Goal: Task Accomplishment & Management: Complete application form

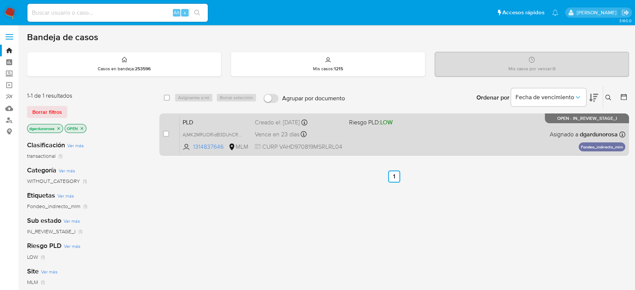
drag, startPoint x: 417, startPoint y: 8, endPoint x: 397, endPoint y: 134, distance: 127.7
click at [397, 134] on div "PLD AjMK2MRUORidB3DUhCRHU40T 1314837646 MLM Riesgo PLD: LOW Creado el: 12/08/20…" at bounding box center [401, 134] width 445 height 38
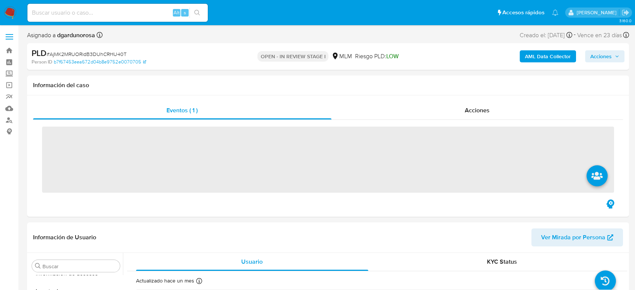
scroll to position [317, 0]
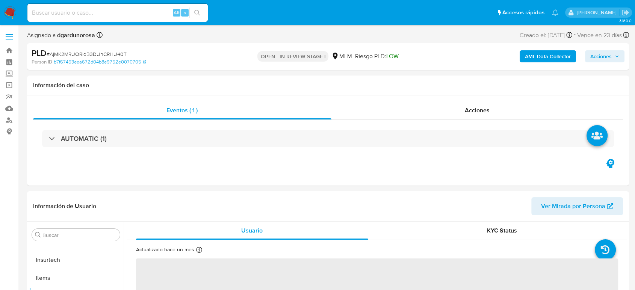
select select "10"
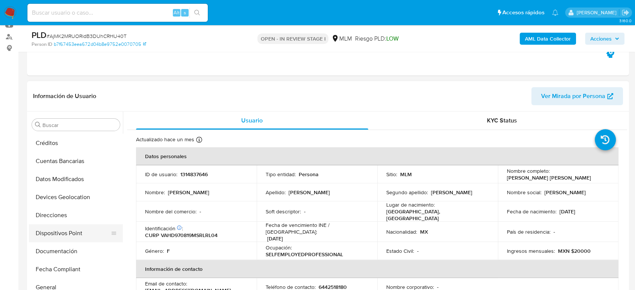
scroll to position [125, 0]
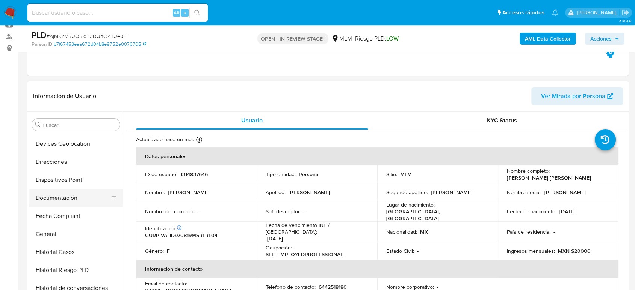
click at [65, 203] on button "Documentación" at bounding box center [73, 198] width 88 height 18
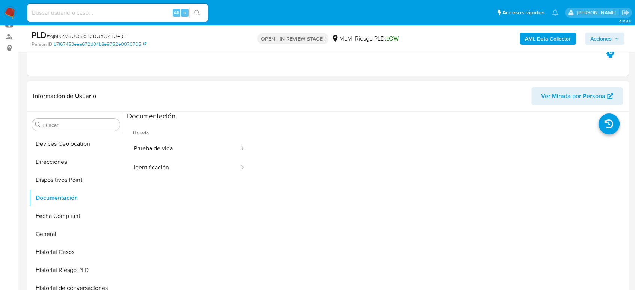
click at [208, 137] on span "Usuario" at bounding box center [189, 130] width 125 height 18
click at [234, 150] on div at bounding box center [240, 148] width 12 height 9
drag, startPoint x: 138, startPoint y: 132, endPoint x: 146, endPoint y: 136, distance: 8.6
click at [138, 133] on span "Usuario" at bounding box center [189, 130] width 125 height 18
click at [157, 154] on button "Prueba de vida" at bounding box center [183, 148] width 113 height 19
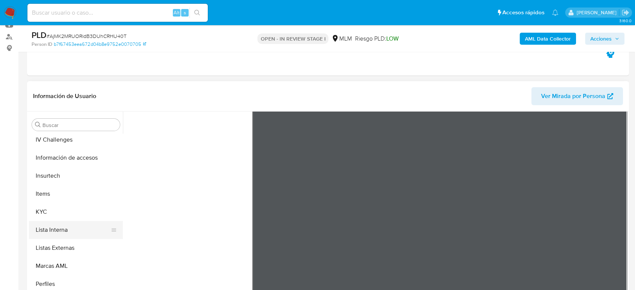
scroll to position [292, 0]
click at [53, 215] on button "KYC" at bounding box center [73, 211] width 88 height 18
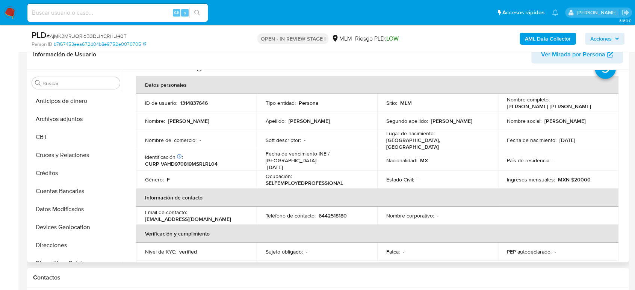
scroll to position [0, 0]
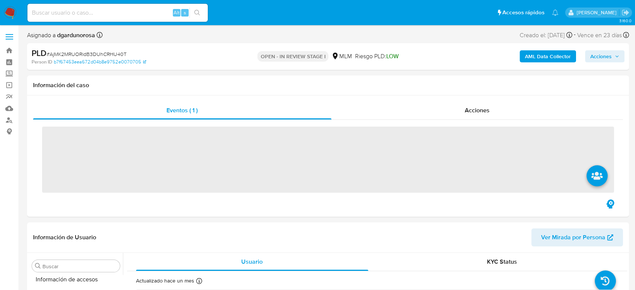
scroll to position [317, 0]
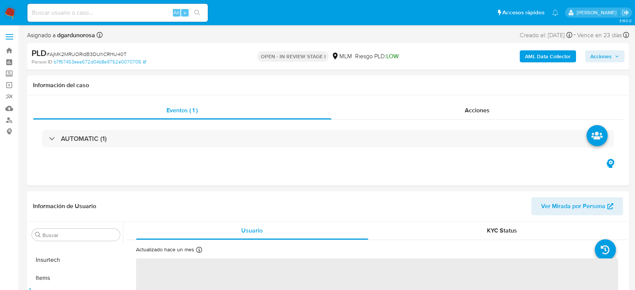
select select "10"
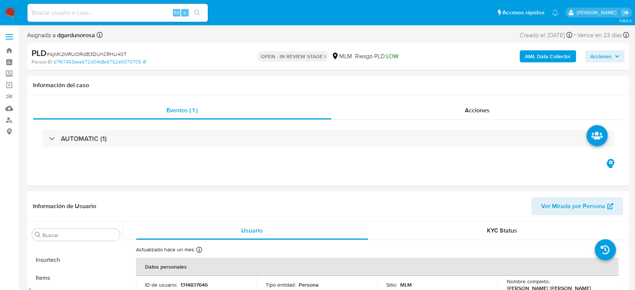
click at [66, 13] on input at bounding box center [117, 13] width 180 height 10
paste input "1101611569"
type input "1101611569"
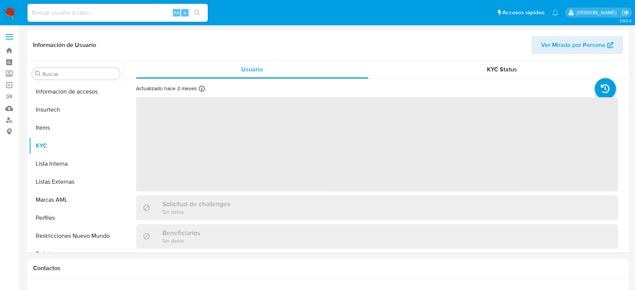
scroll to position [317, 0]
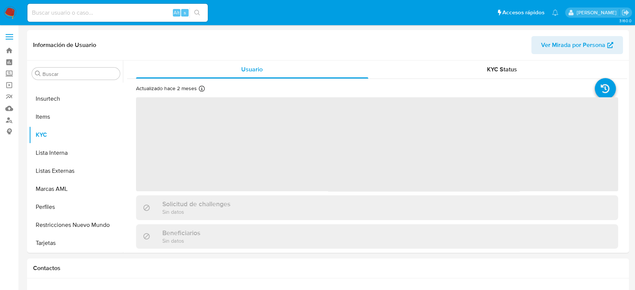
select select "10"
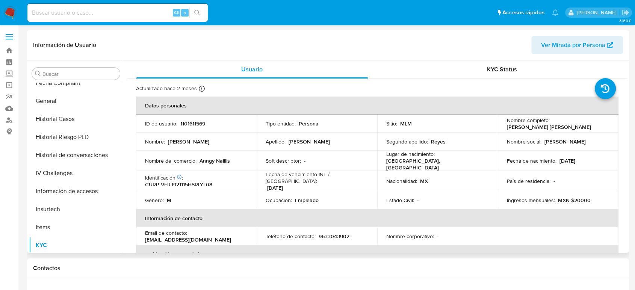
scroll to position [192, 0]
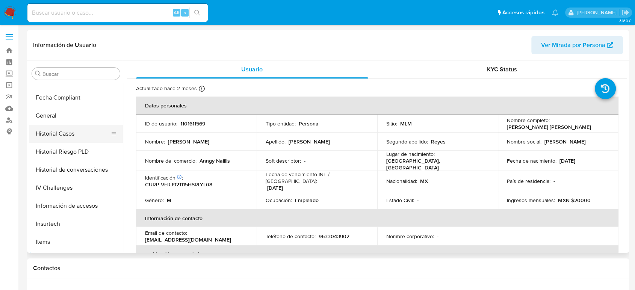
click at [75, 137] on button "Historial Casos" at bounding box center [73, 134] width 88 height 18
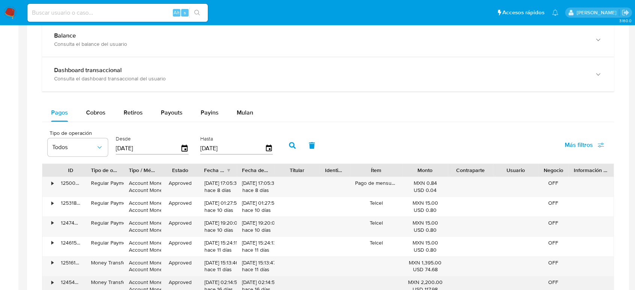
scroll to position [376, 0]
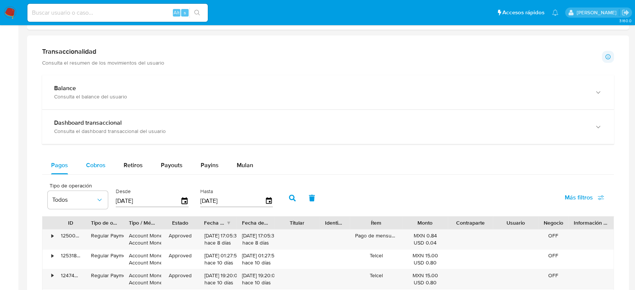
click at [105, 166] on button "Cobros" at bounding box center [96, 165] width 38 height 18
select select "10"
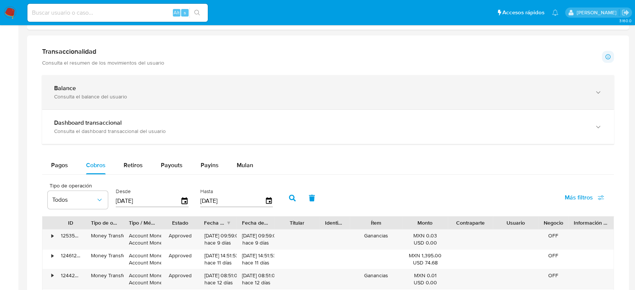
click at [247, 78] on div "Balance Consulta el balance del usuario" at bounding box center [328, 92] width 572 height 34
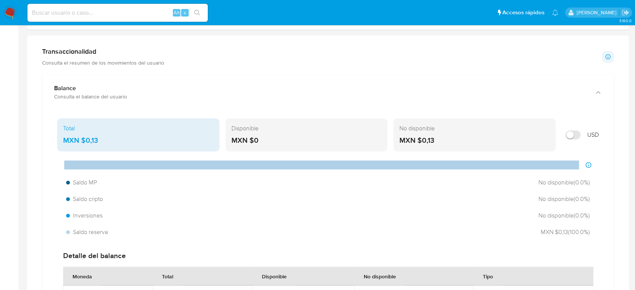
click at [113, 16] on input at bounding box center [117, 13] width 180 height 10
paste input "747351394"
type input "747351394"
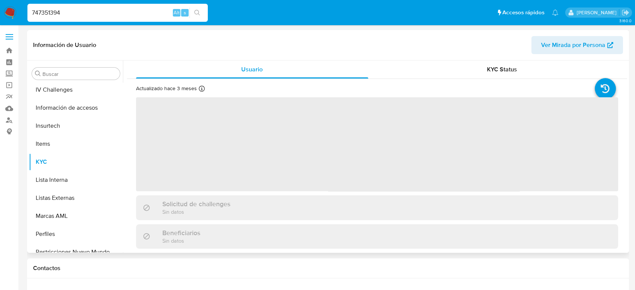
scroll to position [317, 0]
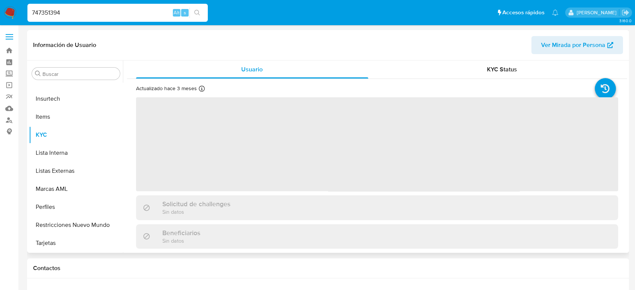
select select "10"
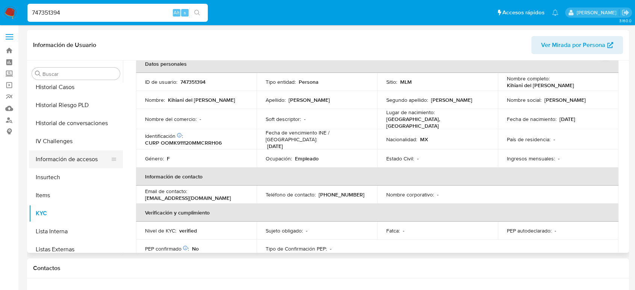
scroll to position [234, 0]
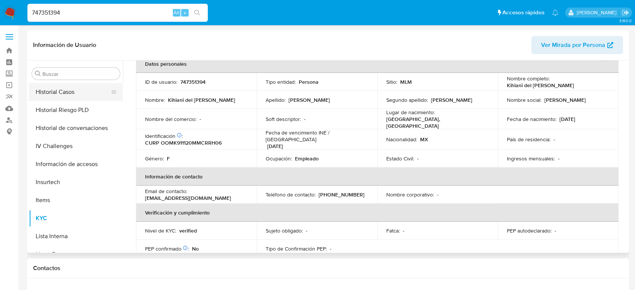
click at [68, 91] on button "Historial Casos" at bounding box center [73, 92] width 88 height 18
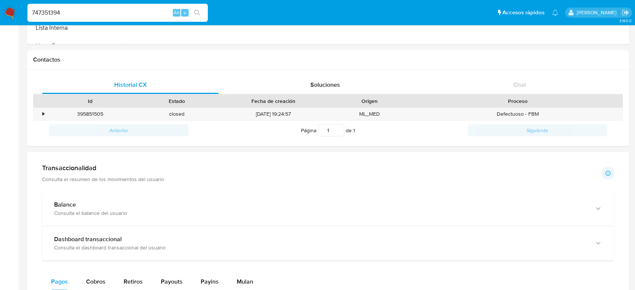
scroll to position [333, 0]
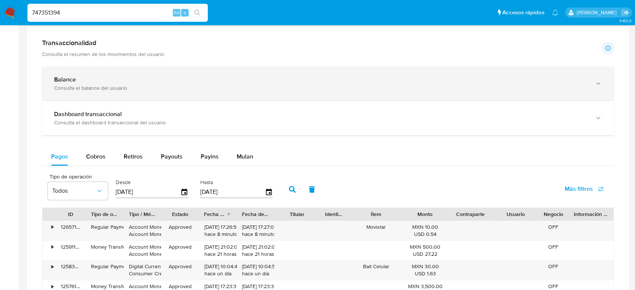
drag, startPoint x: 113, startPoint y: 86, endPoint x: 130, endPoint y: 98, distance: 21.0
click at [115, 88] on div "Consulta el balance del usuario" at bounding box center [320, 87] width 532 height 7
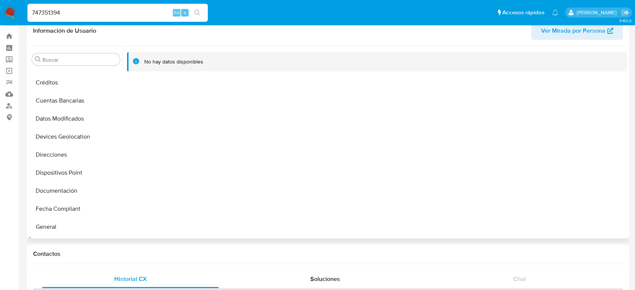
scroll to position [0, 0]
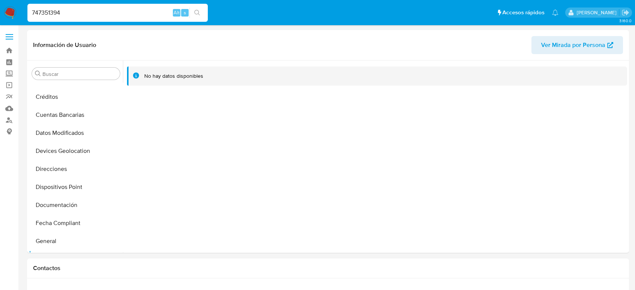
click at [10, 37] on span at bounding box center [10, 36] width 8 height 1
click at [0, 0] on input "checkbox" at bounding box center [0, 0] width 0 height 0
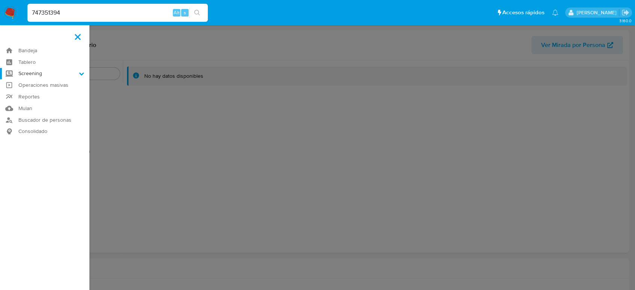
click at [41, 70] on label "Screening" at bounding box center [44, 74] width 89 height 12
click at [0, 0] on input "Screening" at bounding box center [0, 0] width 0 height 0
click at [36, 104] on link "Herramientas" at bounding box center [44, 102] width 89 height 9
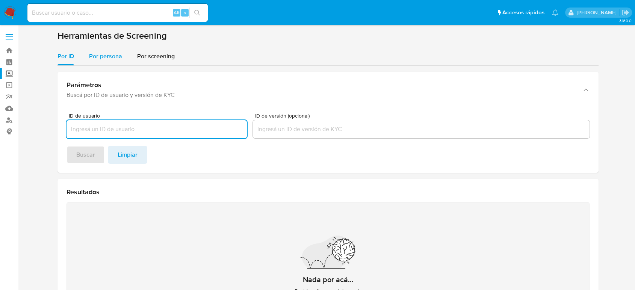
click at [94, 56] on span "Por persona" at bounding box center [105, 56] width 33 height 9
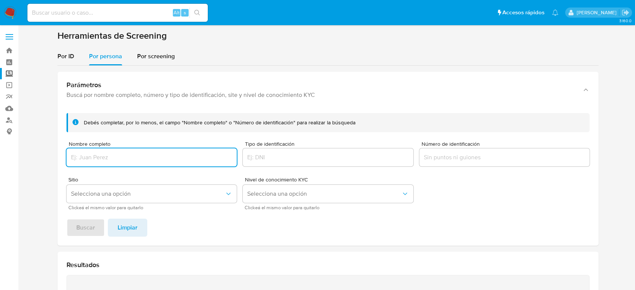
click at [140, 164] on div at bounding box center [151, 157] width 170 height 18
click at [153, 162] on div at bounding box center [151, 157] width 170 height 18
click at [145, 155] on input "Nombre completo" at bounding box center [151, 157] width 170 height 10
type input "FLORIBEL AGUILAR VAZQUEZ"
click at [92, 225] on span "Buscar" at bounding box center [85, 227] width 19 height 17
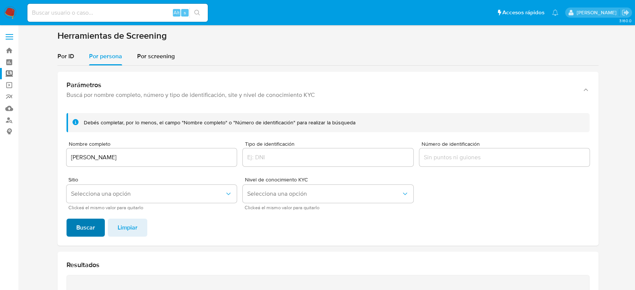
scroll to position [163, 0]
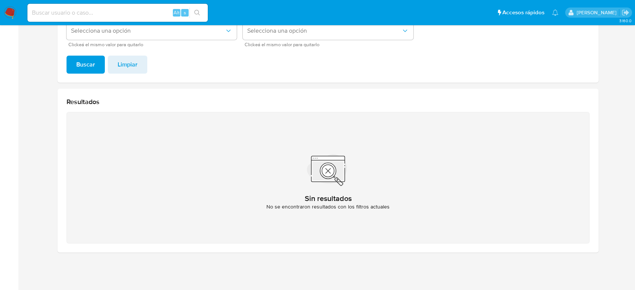
click at [135, 15] on input at bounding box center [117, 13] width 180 height 10
paste input "1888326779"
type input "1888326779"
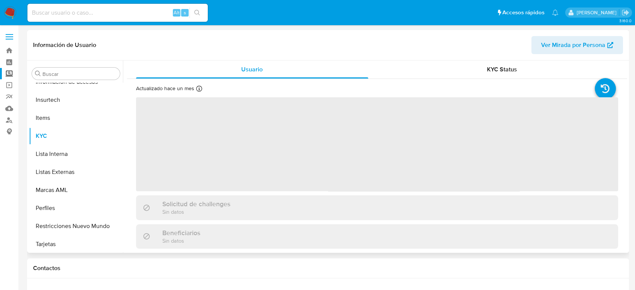
scroll to position [317, 0]
select select "10"
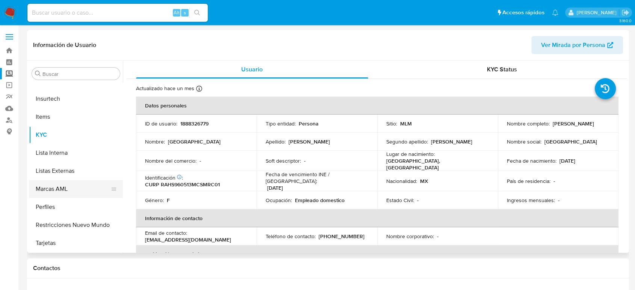
scroll to position [234, 0]
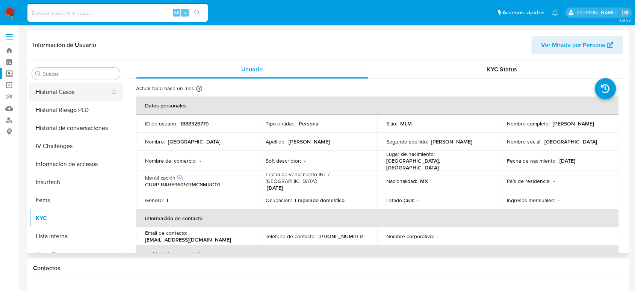
click at [71, 94] on button "Historial Casos" at bounding box center [73, 92] width 88 height 18
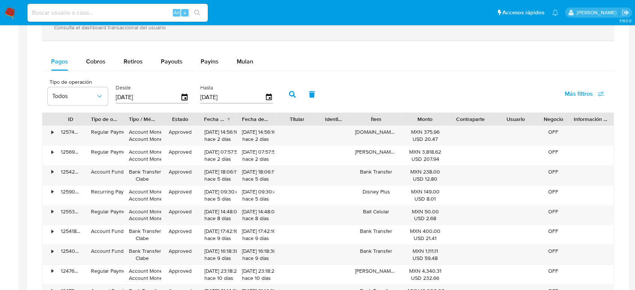
scroll to position [376, 0]
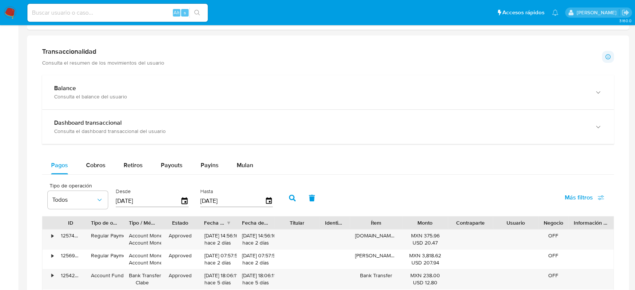
click at [127, 72] on div "Transaccionalidad Consulta el resumen de los movimientos del usuario Informació…" at bounding box center [328, 247] width 590 height 413
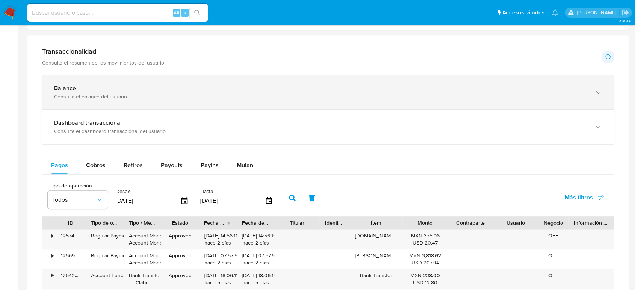
click at [120, 82] on div "Balance Consulta el balance del usuario" at bounding box center [328, 92] width 572 height 34
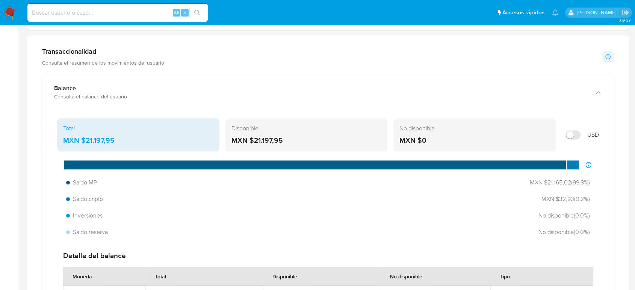
click at [136, 14] on input at bounding box center [117, 13] width 180 height 10
paste input "1101611569"
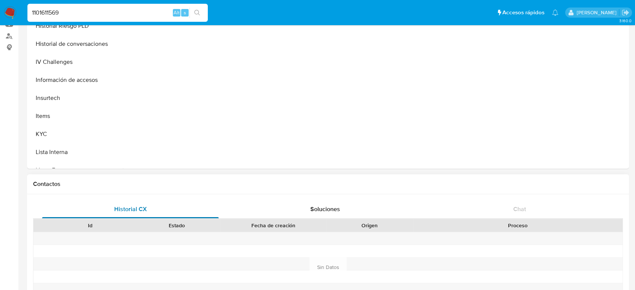
scroll to position [0, 0]
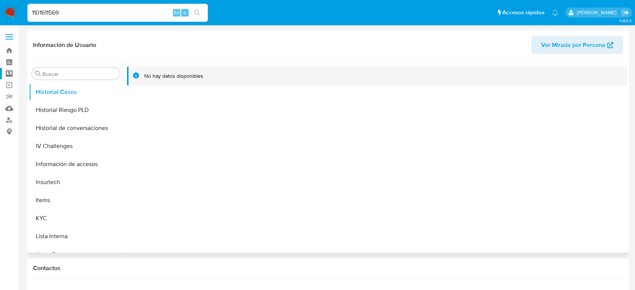
type input "1101611569"
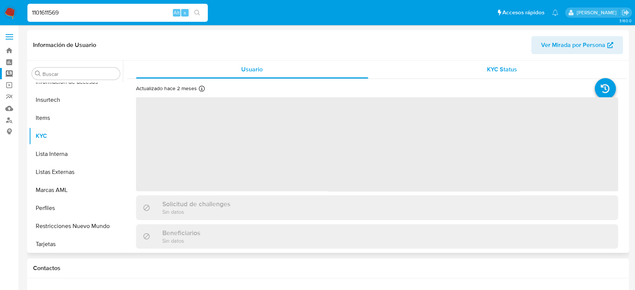
scroll to position [317, 0]
select select "10"
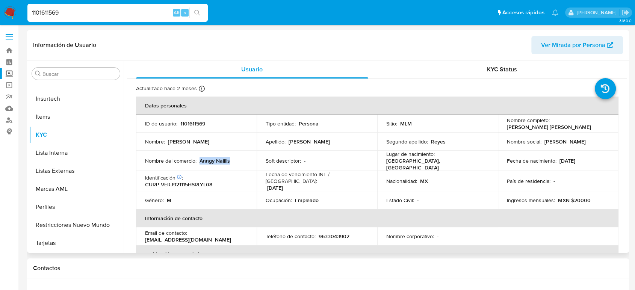
drag, startPoint x: 233, startPoint y: 160, endPoint x: 200, endPoint y: 159, distance: 33.1
click at [200, 159] on div "Nombre del comercio : Anngy Naiills" at bounding box center [196, 160] width 103 height 7
copy p "Anngy Naiills"
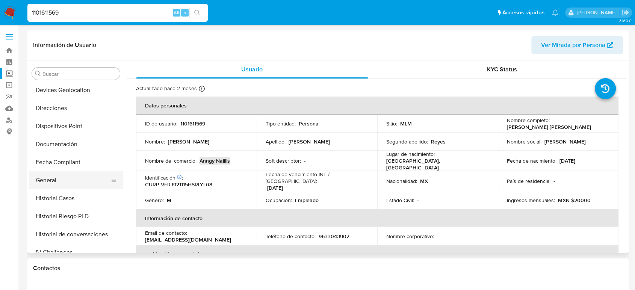
scroll to position [109, 0]
click at [60, 163] on button "Documentación" at bounding box center [73, 163] width 88 height 18
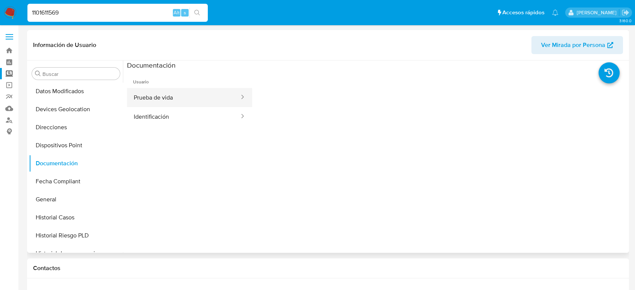
click at [201, 92] on button "Prueba de vida" at bounding box center [183, 97] width 113 height 19
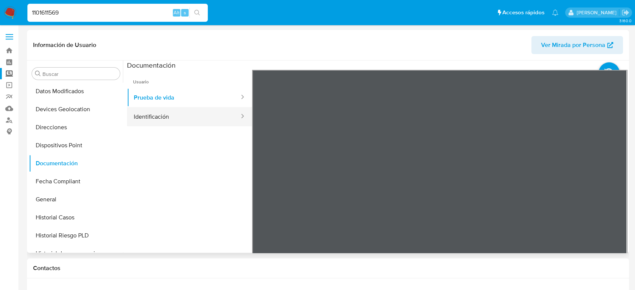
click at [172, 116] on button "Identificación" at bounding box center [183, 116] width 113 height 19
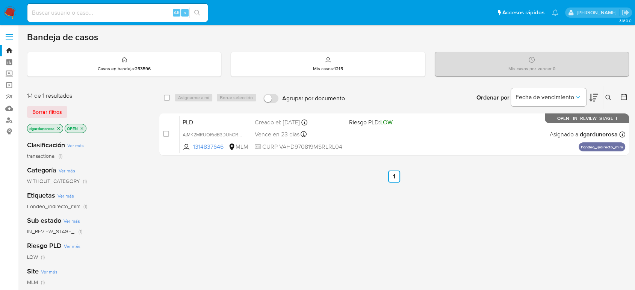
click at [329, 170] on ul "Anterior 1 Siguiente" at bounding box center [393, 176] width 469 height 12
click at [607, 93] on button at bounding box center [609, 97] width 12 height 9
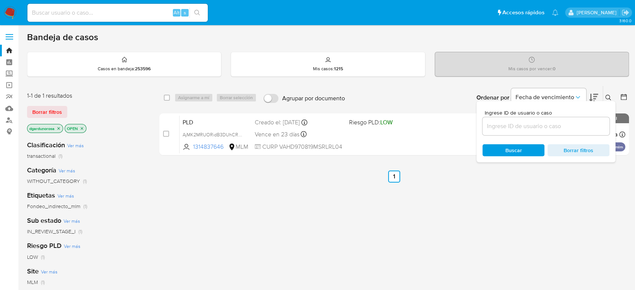
click at [534, 121] on input at bounding box center [545, 126] width 127 height 10
type input "1211703474"
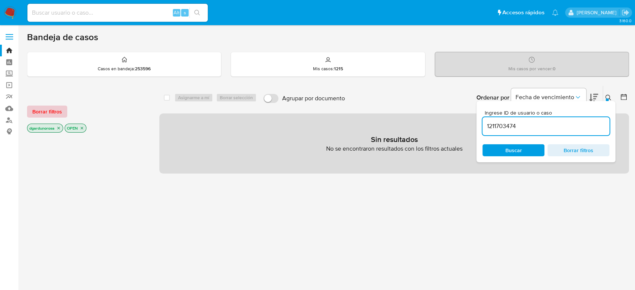
click at [57, 107] on span "Borrar filtros" at bounding box center [47, 111] width 30 height 11
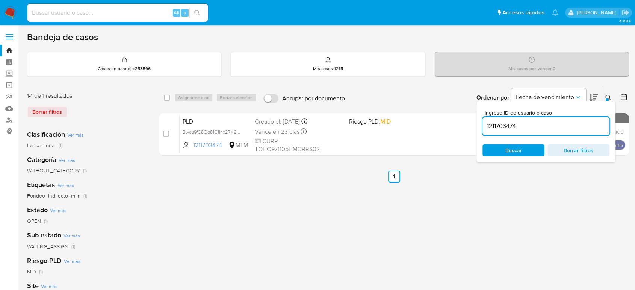
click at [606, 97] on icon at bounding box center [608, 98] width 6 height 6
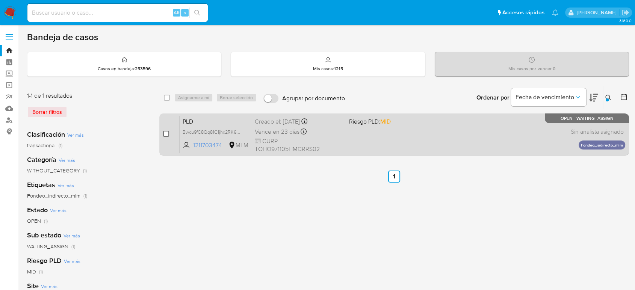
click at [166, 132] on input "checkbox" at bounding box center [166, 134] width 6 height 6
checkbox input "true"
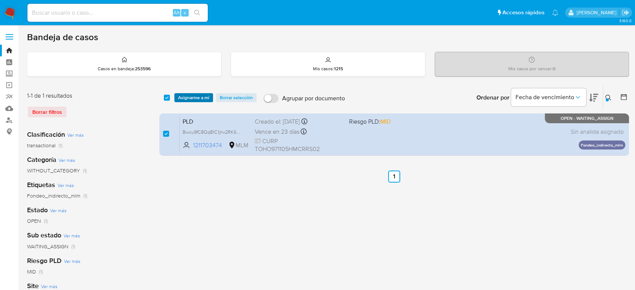
click at [196, 96] on span "Asignarme a mí" at bounding box center [193, 98] width 31 height 8
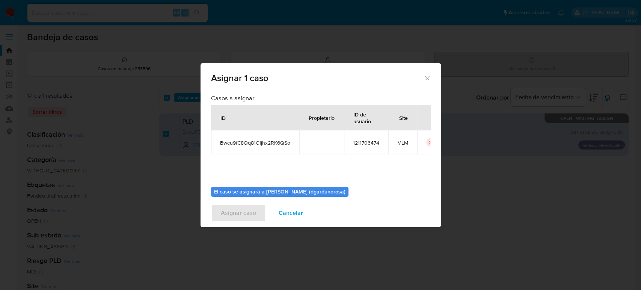
click at [244, 139] on td "Bwcu9fC8Qq81C1jhx2RK6QSo" at bounding box center [255, 142] width 88 height 24
copy span "Bwcu9fC8Qq81C1jhx2RK6QSo"
click at [342, 167] on div "Casos a asignar: ID Propietario ID de usuario Site Bwcu9fC8Qq81C1jhx2RK6QSo 121…" at bounding box center [320, 137] width 219 height 86
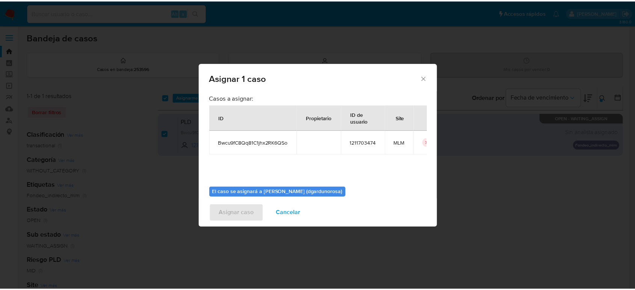
scroll to position [38, 0]
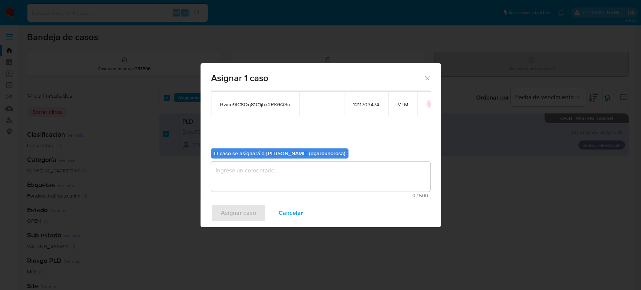
click at [336, 161] on textarea "assign-modal" at bounding box center [320, 176] width 219 height 30
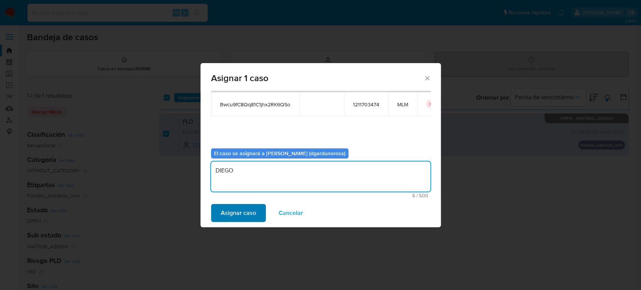
type textarea "DIEGO"
click at [216, 213] on button "Asignar caso" at bounding box center [238, 213] width 55 height 18
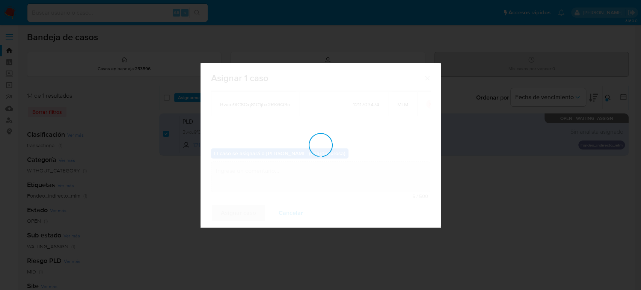
checkbox input "false"
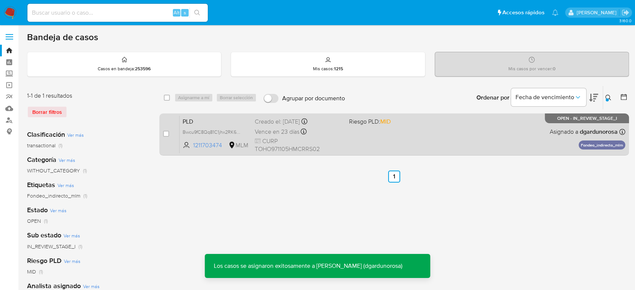
click at [409, 135] on div "PLD Bwcu9fC8Qq81C1jhx2RK6QSo 1211703474 MLM Riesgo PLD: MID Creado el: [DATE] C…" at bounding box center [401, 134] width 445 height 38
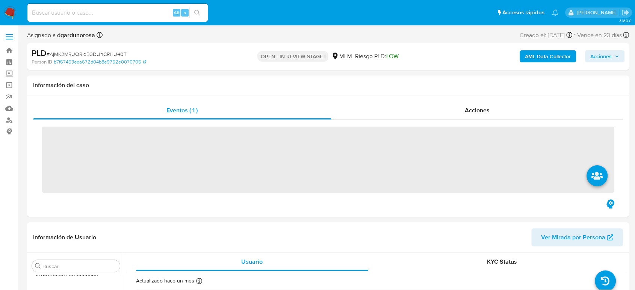
scroll to position [317, 0]
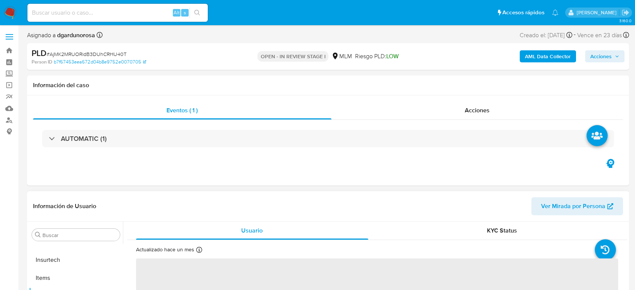
select select "10"
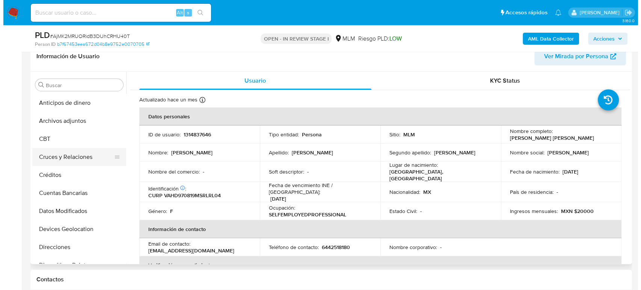
scroll to position [83, 0]
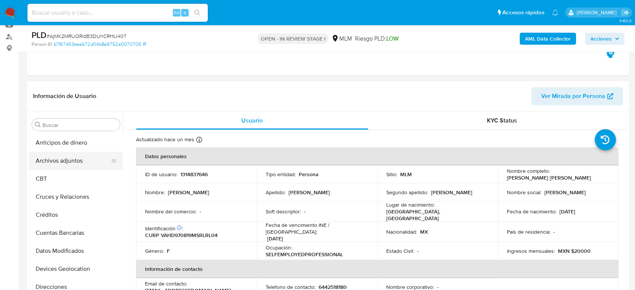
click at [69, 163] on button "Archivos adjuntos" at bounding box center [73, 161] width 88 height 18
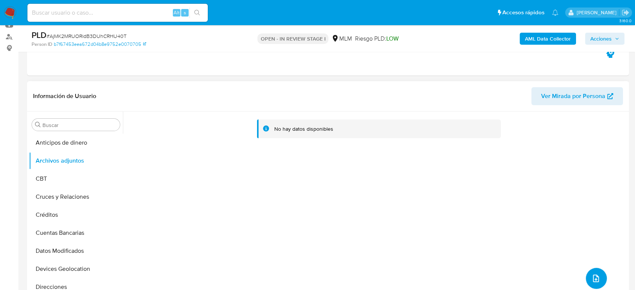
click at [593, 281] on icon "upload-file" at bounding box center [595, 278] width 9 height 9
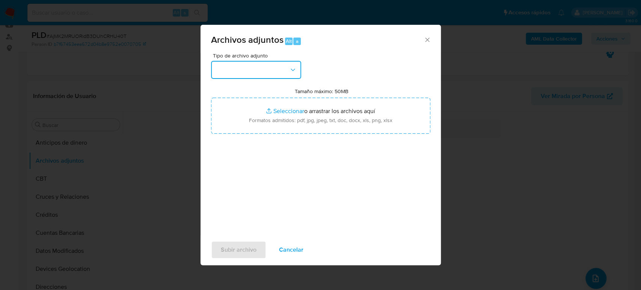
click at [256, 75] on button "button" at bounding box center [256, 70] width 90 height 18
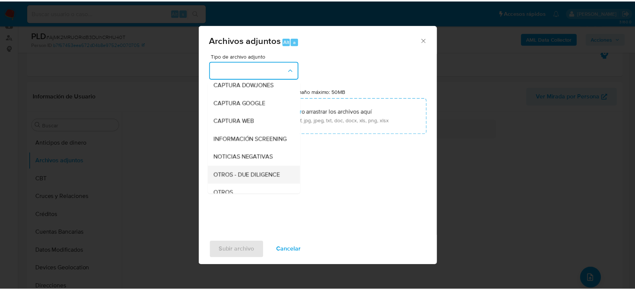
scroll to position [42, 0]
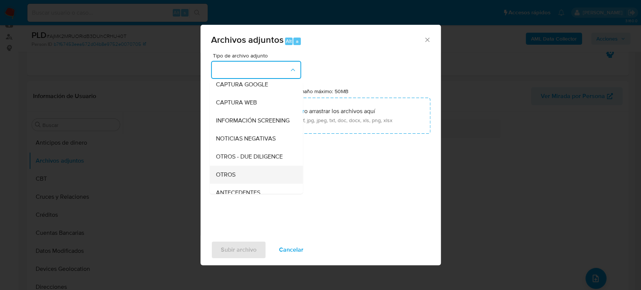
click at [238, 176] on div "OTROS" at bounding box center [254, 175] width 77 height 18
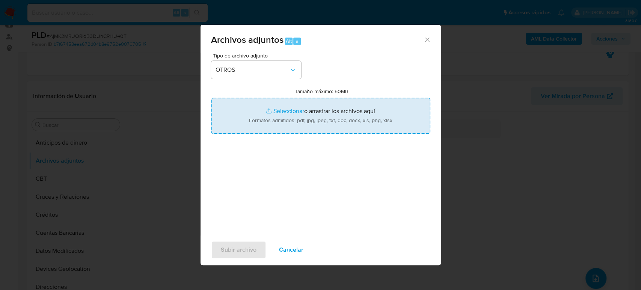
type input "C:\fakepath\1314837646_Dolores Valle_Agosto2025.pdf"
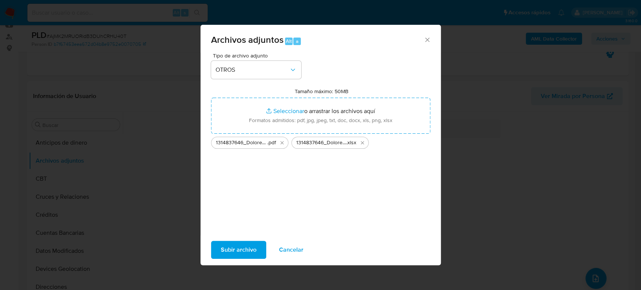
click at [225, 248] on span "Subir archivo" at bounding box center [239, 249] width 36 height 17
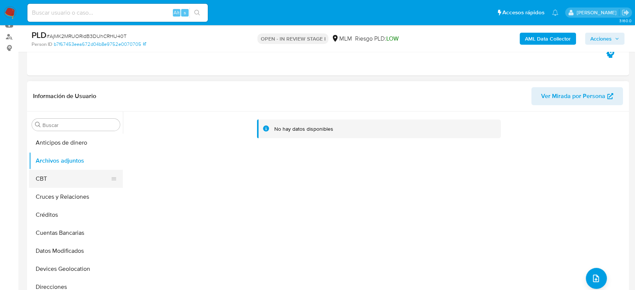
click at [69, 171] on button "CBT" at bounding box center [73, 179] width 88 height 18
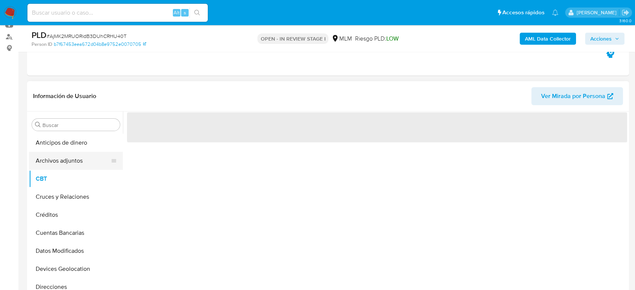
click at [68, 157] on button "Archivos adjuntos" at bounding box center [73, 161] width 88 height 18
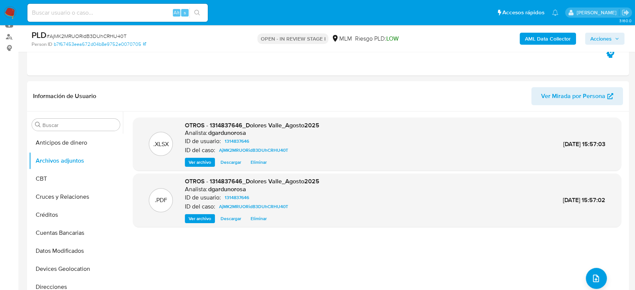
click at [616, 40] on icon "button" at bounding box center [616, 38] width 5 height 5
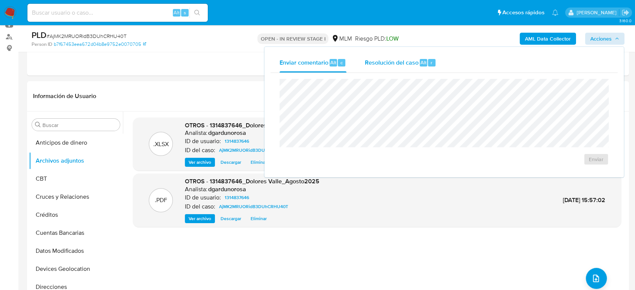
click at [419, 67] on div "Resolución del caso Alt r" at bounding box center [400, 63] width 72 height 20
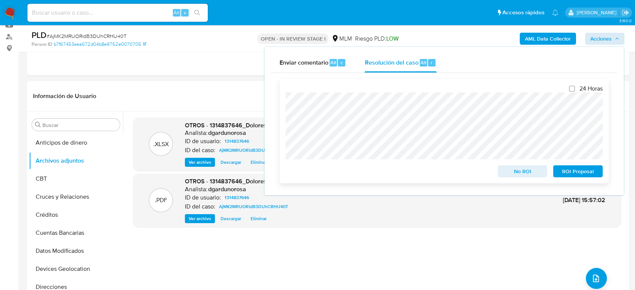
click at [517, 173] on span "No ROI" at bounding box center [522, 171] width 39 height 11
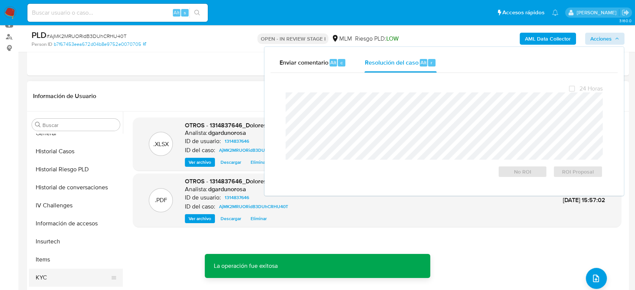
scroll to position [250, 0]
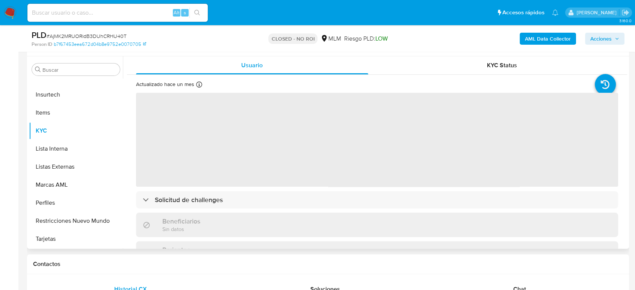
scroll to position [167, 0]
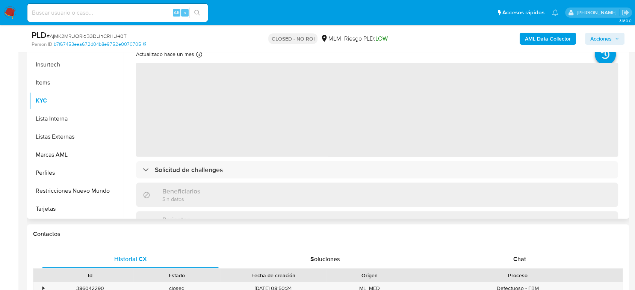
select select "10"
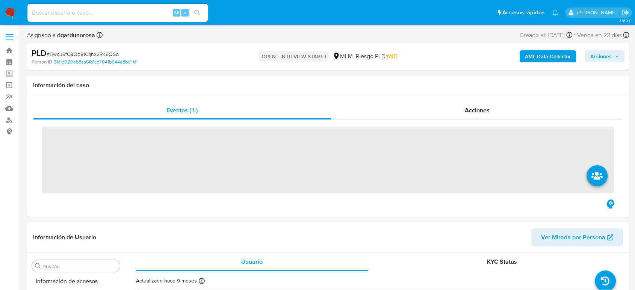
scroll to position [317, 0]
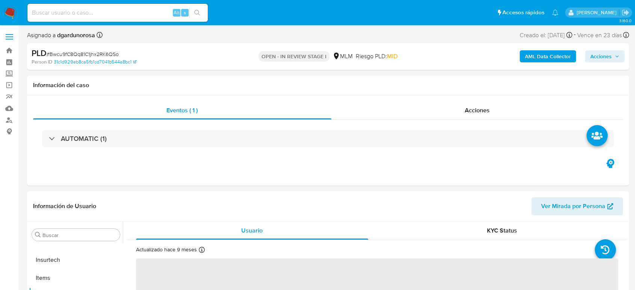
select select "10"
